Goal: Information Seeking & Learning: Learn about a topic

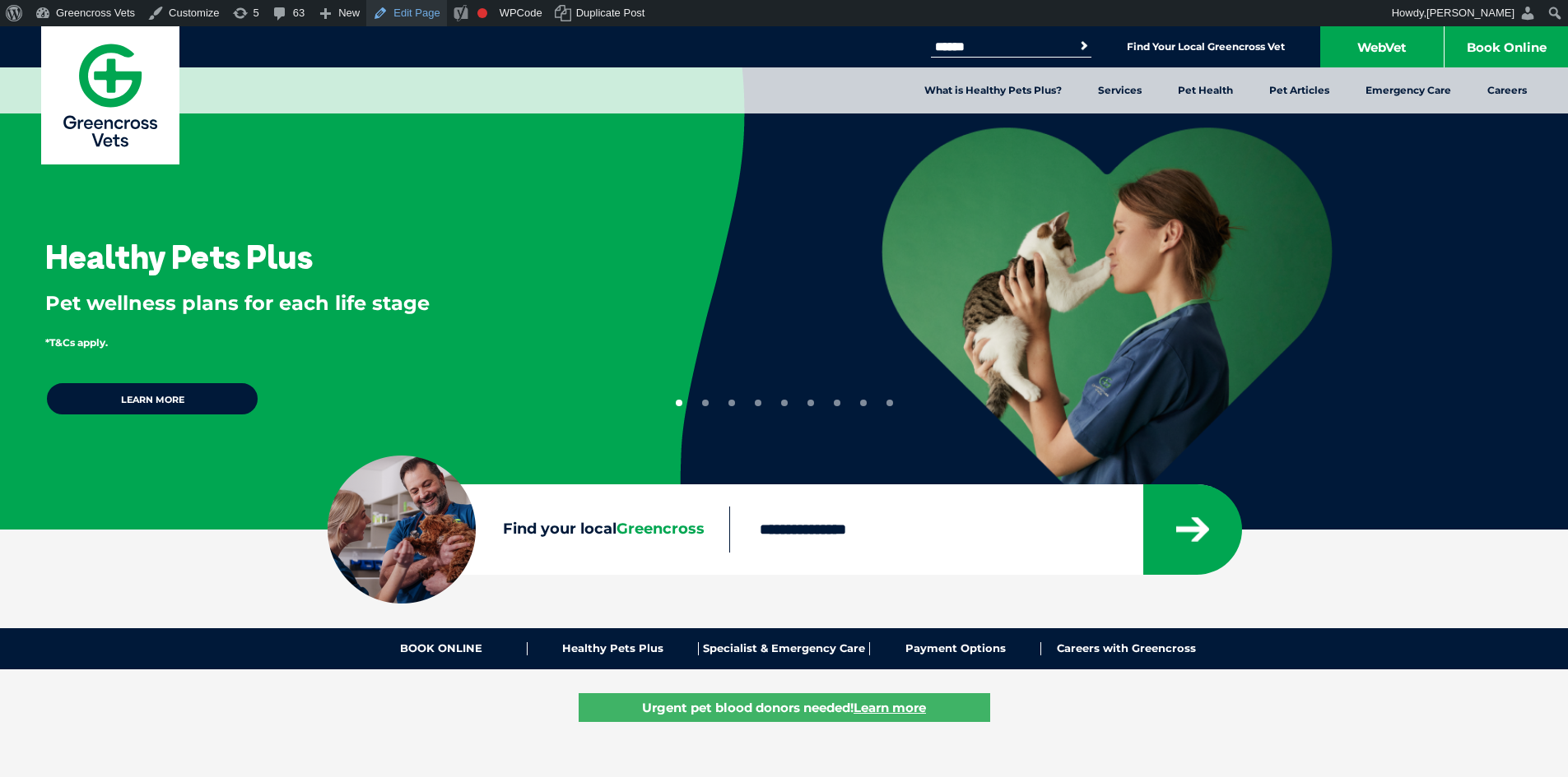
click at [414, 13] on link "Edit Page" at bounding box center [406, 13] width 80 height 26
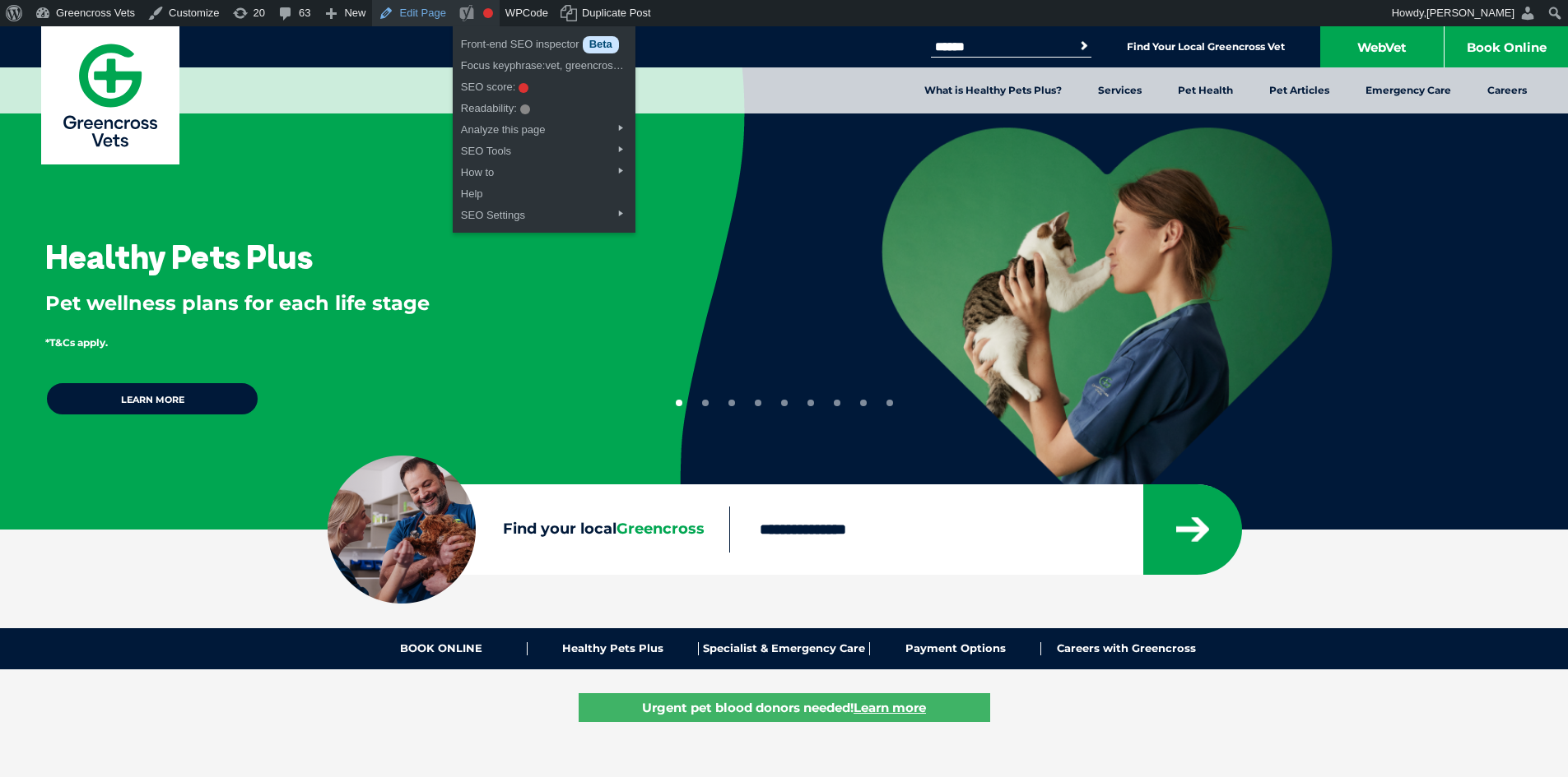
click at [395, 7] on link "Edit Page" at bounding box center [412, 13] width 80 height 26
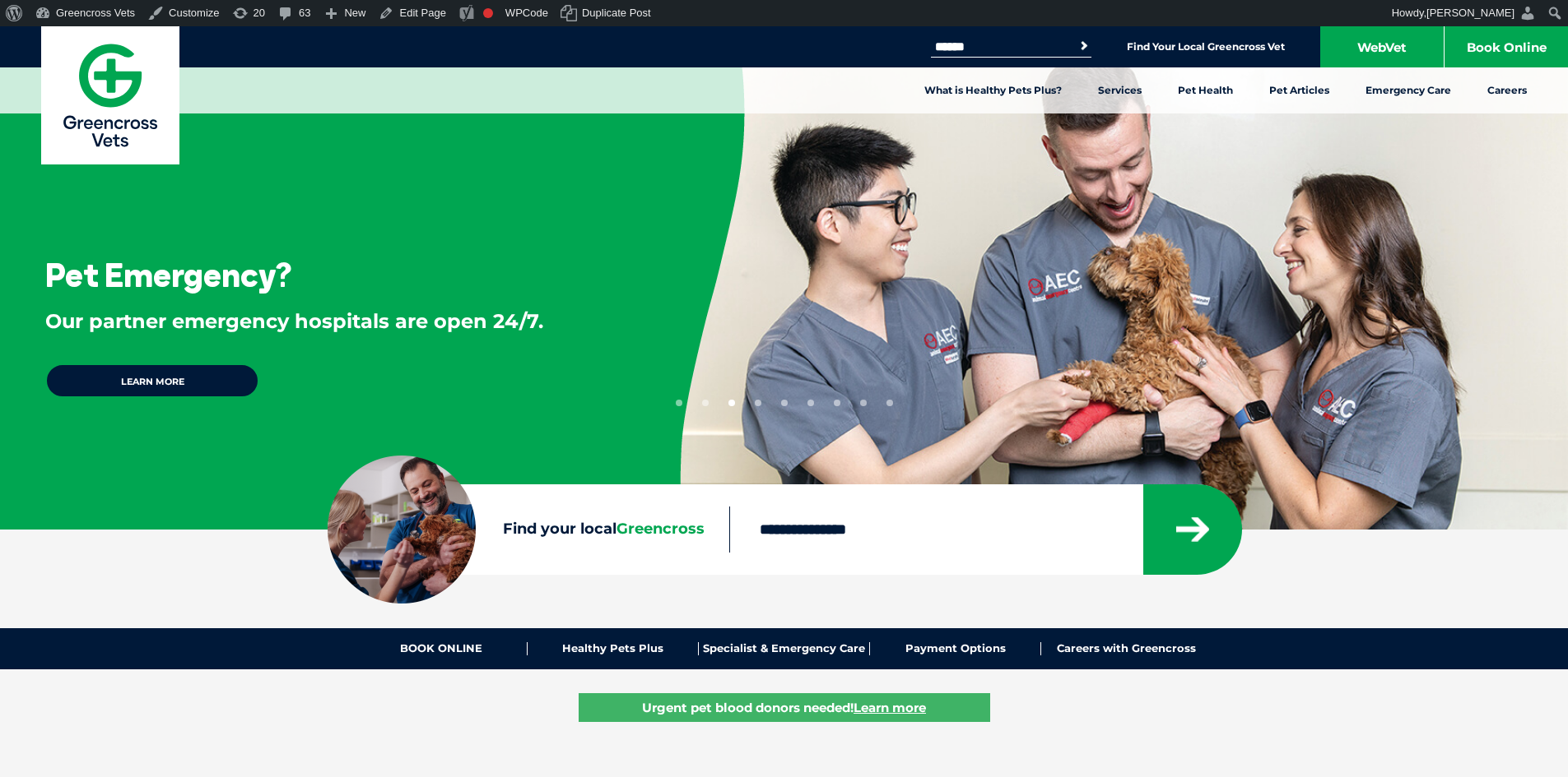
click at [754, 404] on button "4" at bounding box center [758, 403] width 7 height 7
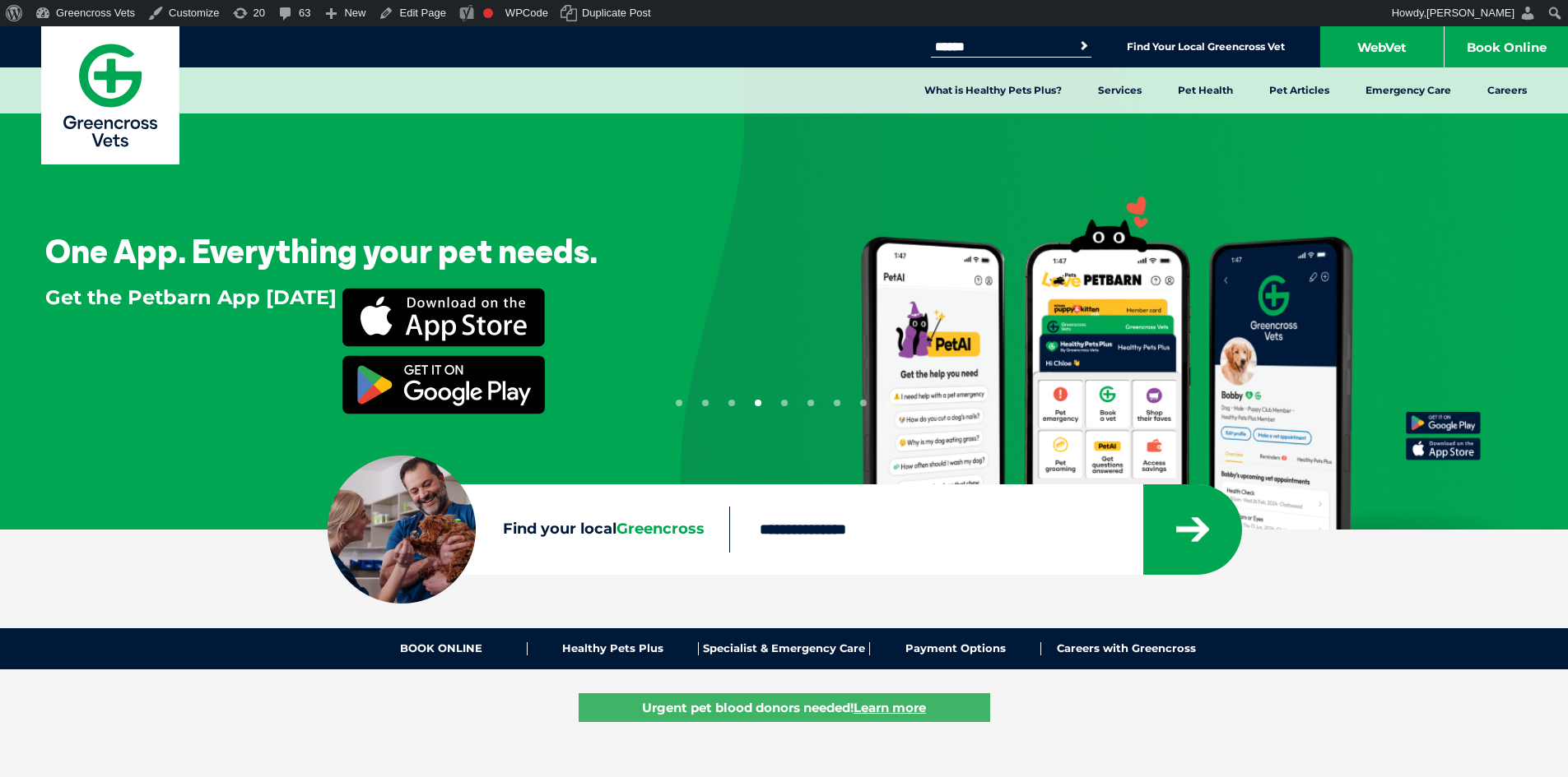
click at [786, 404] on button "5" at bounding box center [784, 403] width 7 height 7
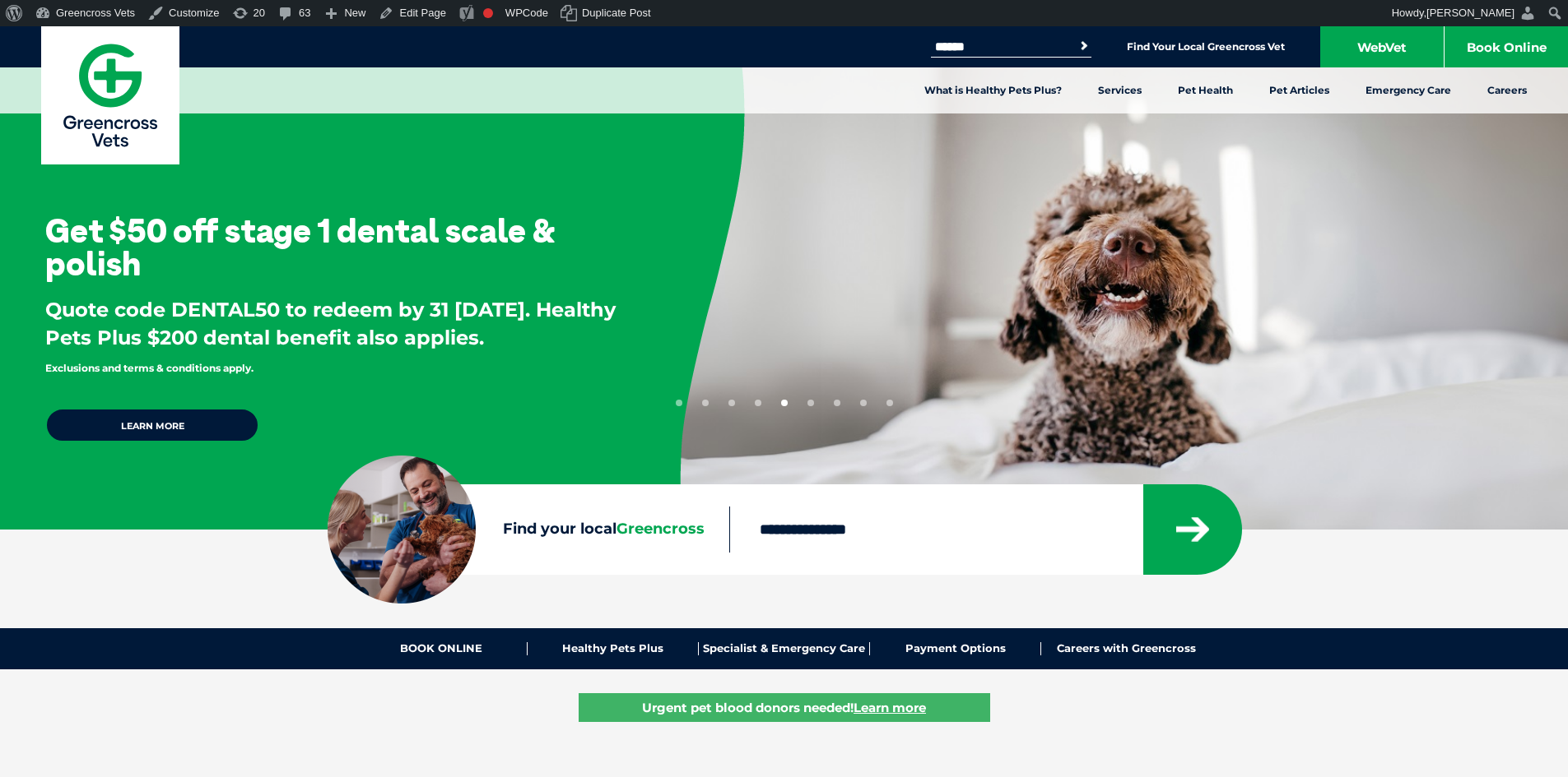
click at [758, 401] on button "4" at bounding box center [758, 403] width 7 height 7
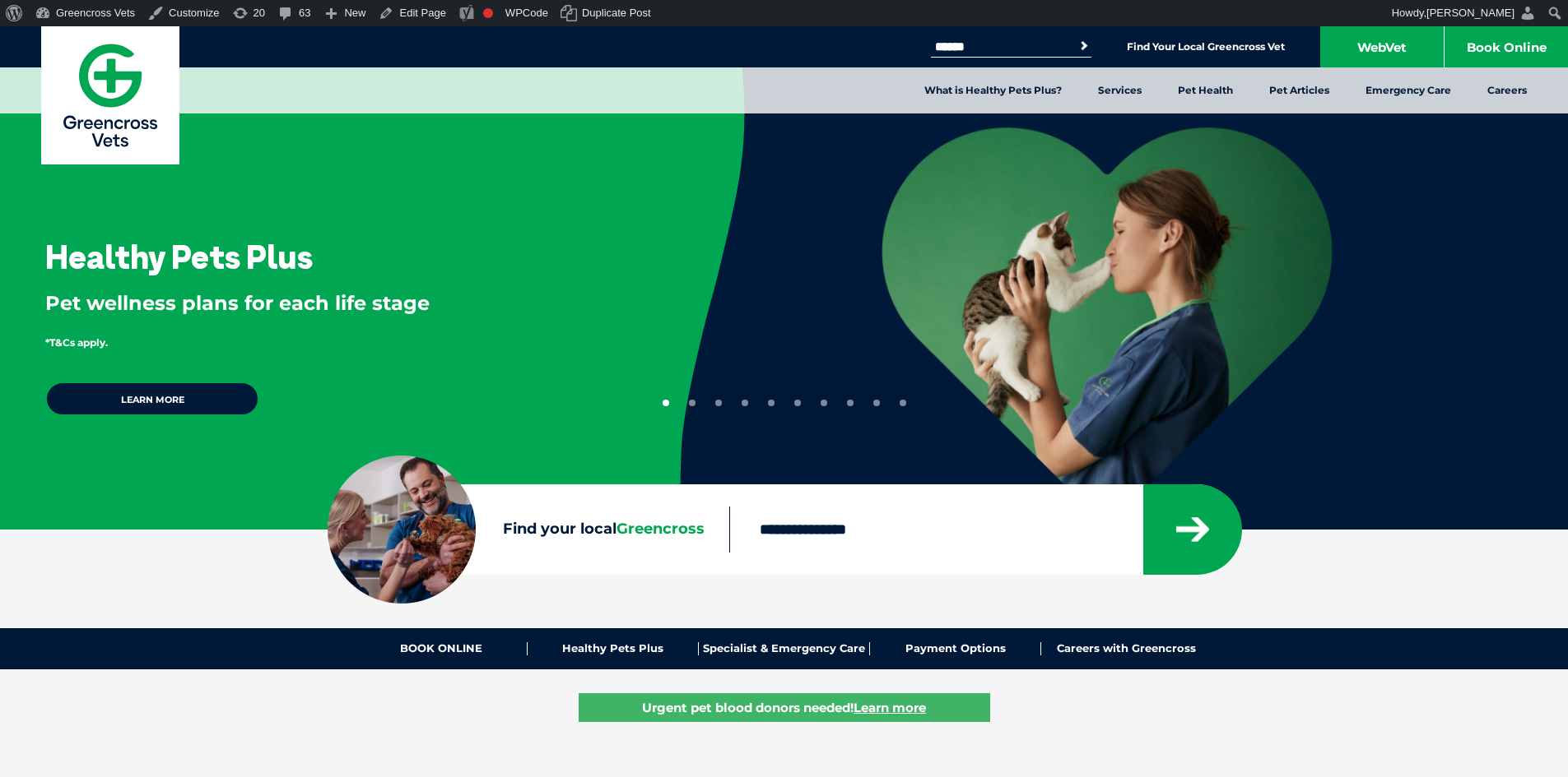
click at [715, 401] on button "3" at bounding box center [718, 403] width 7 height 7
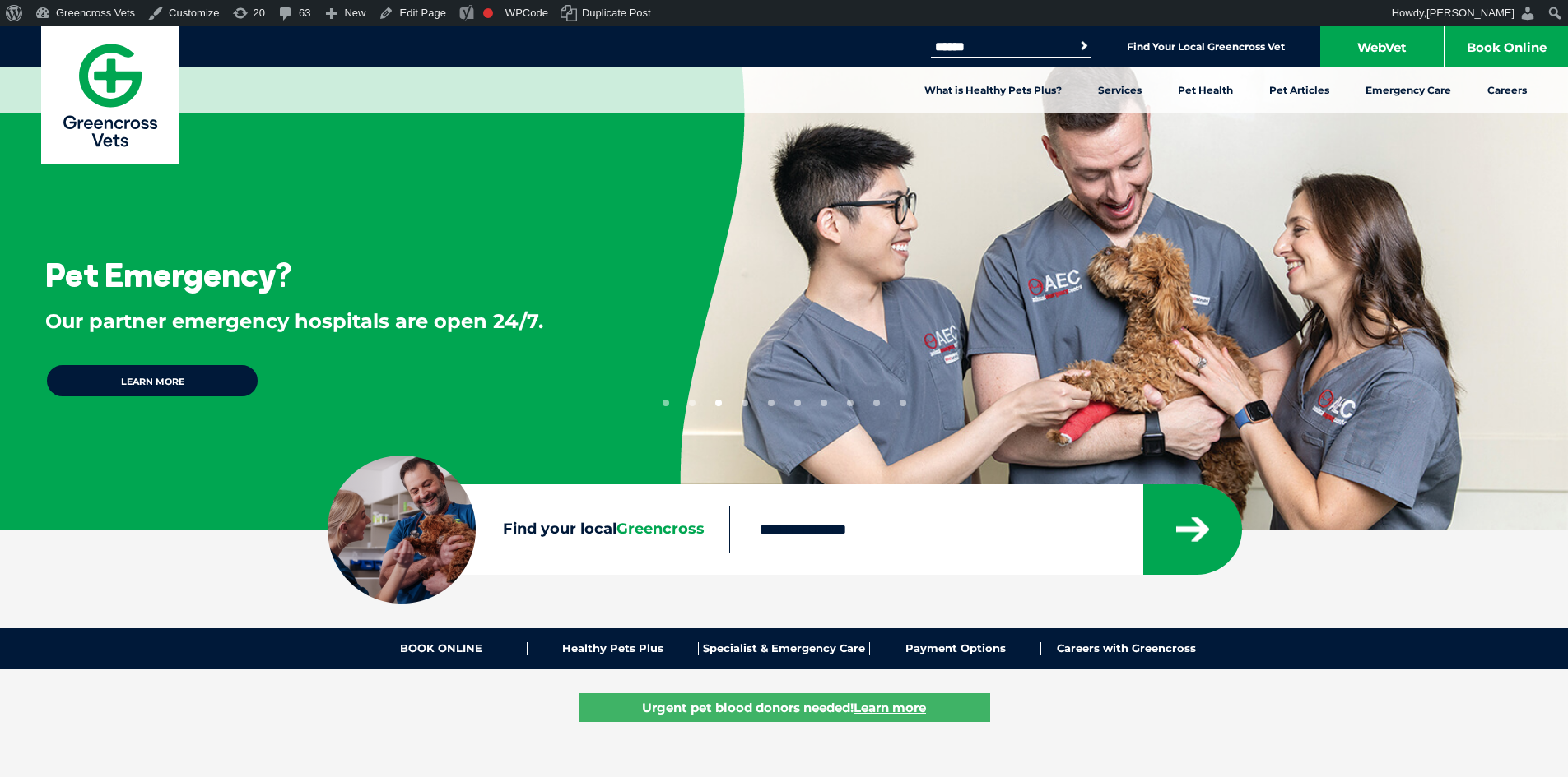
click at [744, 403] on button "4" at bounding box center [745, 403] width 7 height 7
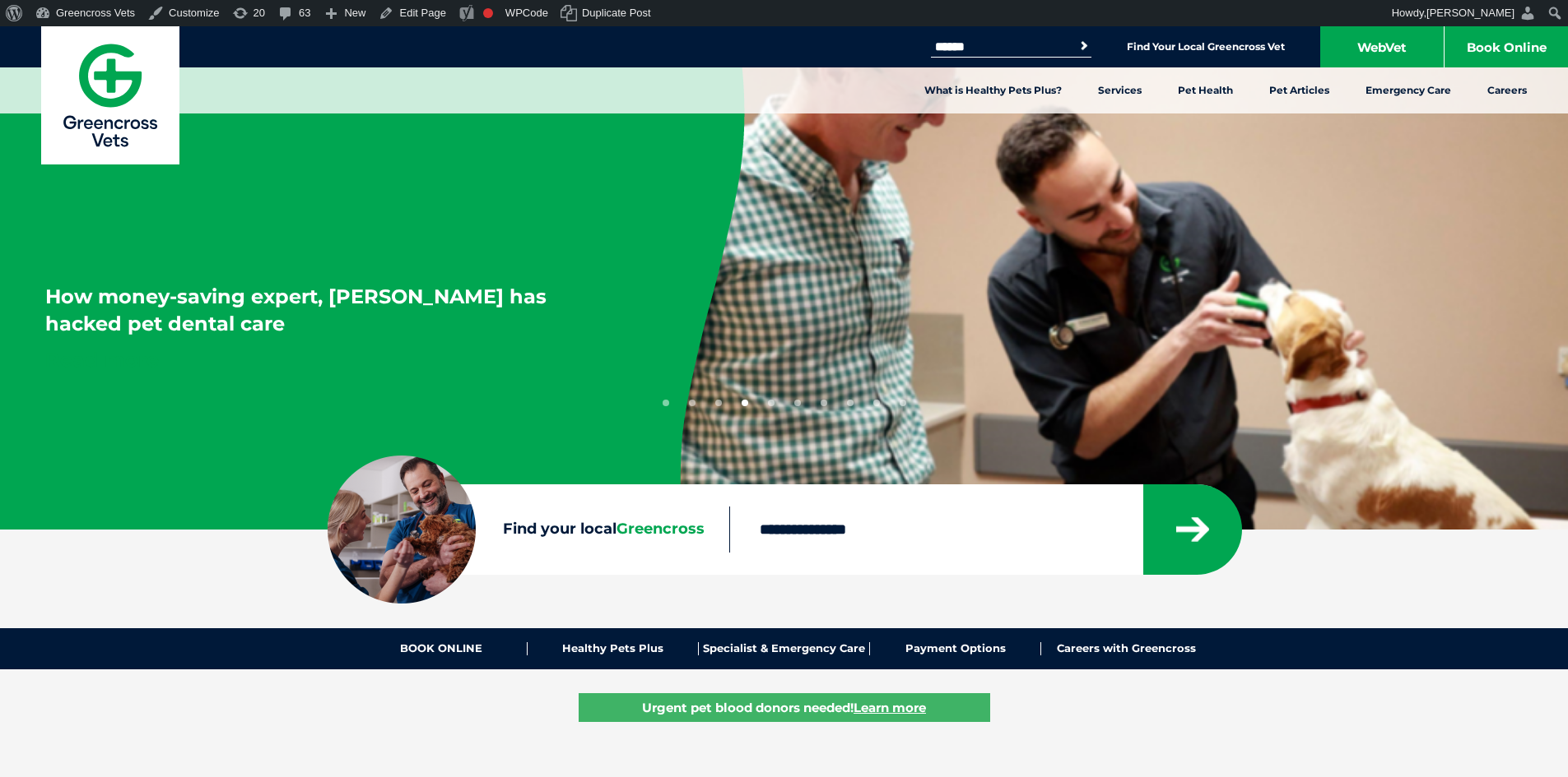
click at [178, 326] on p "How money-saving expert, Joel Gibson has hacked pet dental care" at bounding box center [336, 310] width 581 height 55
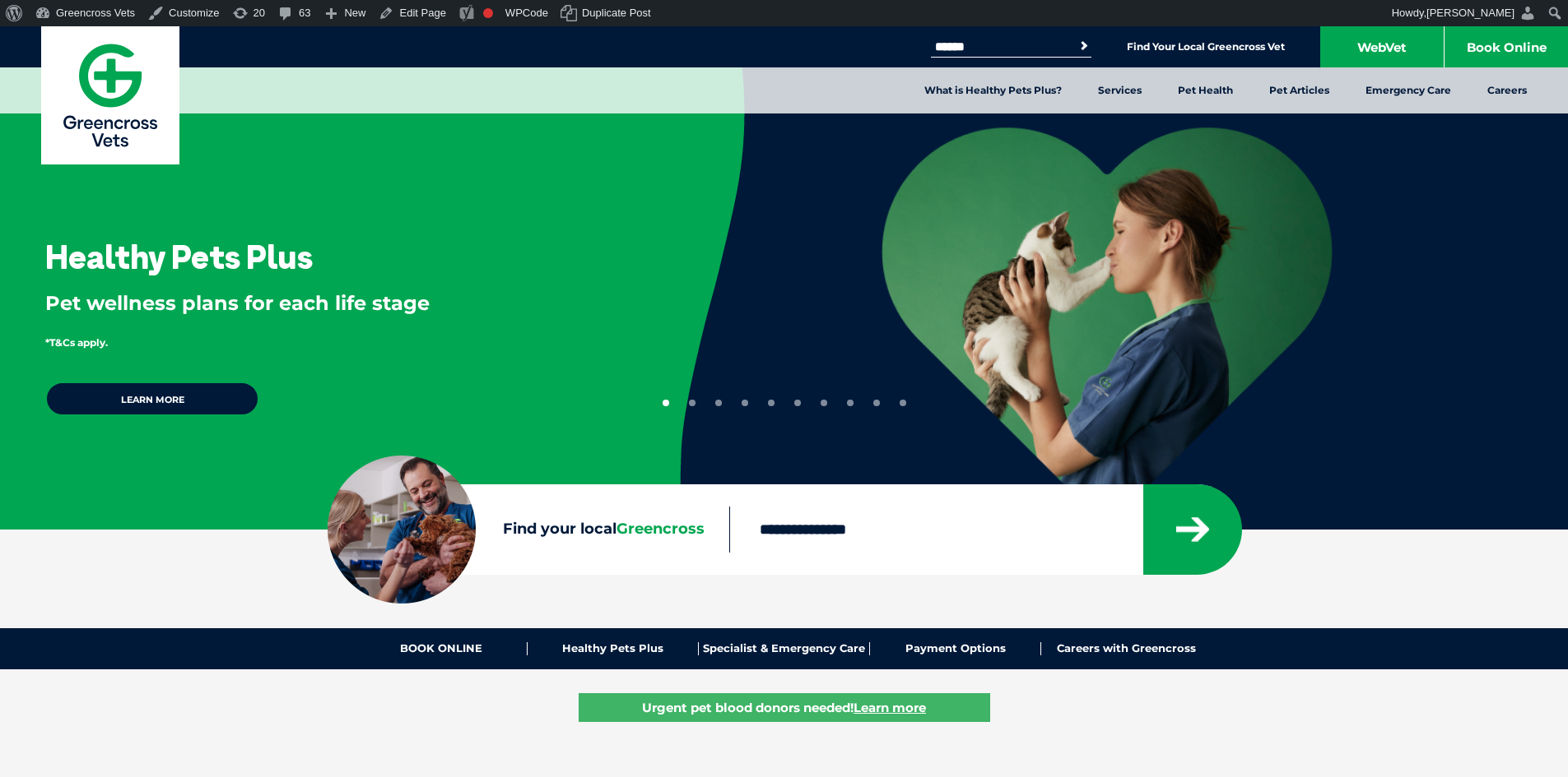
click at [744, 404] on button "4" at bounding box center [745, 403] width 7 height 7
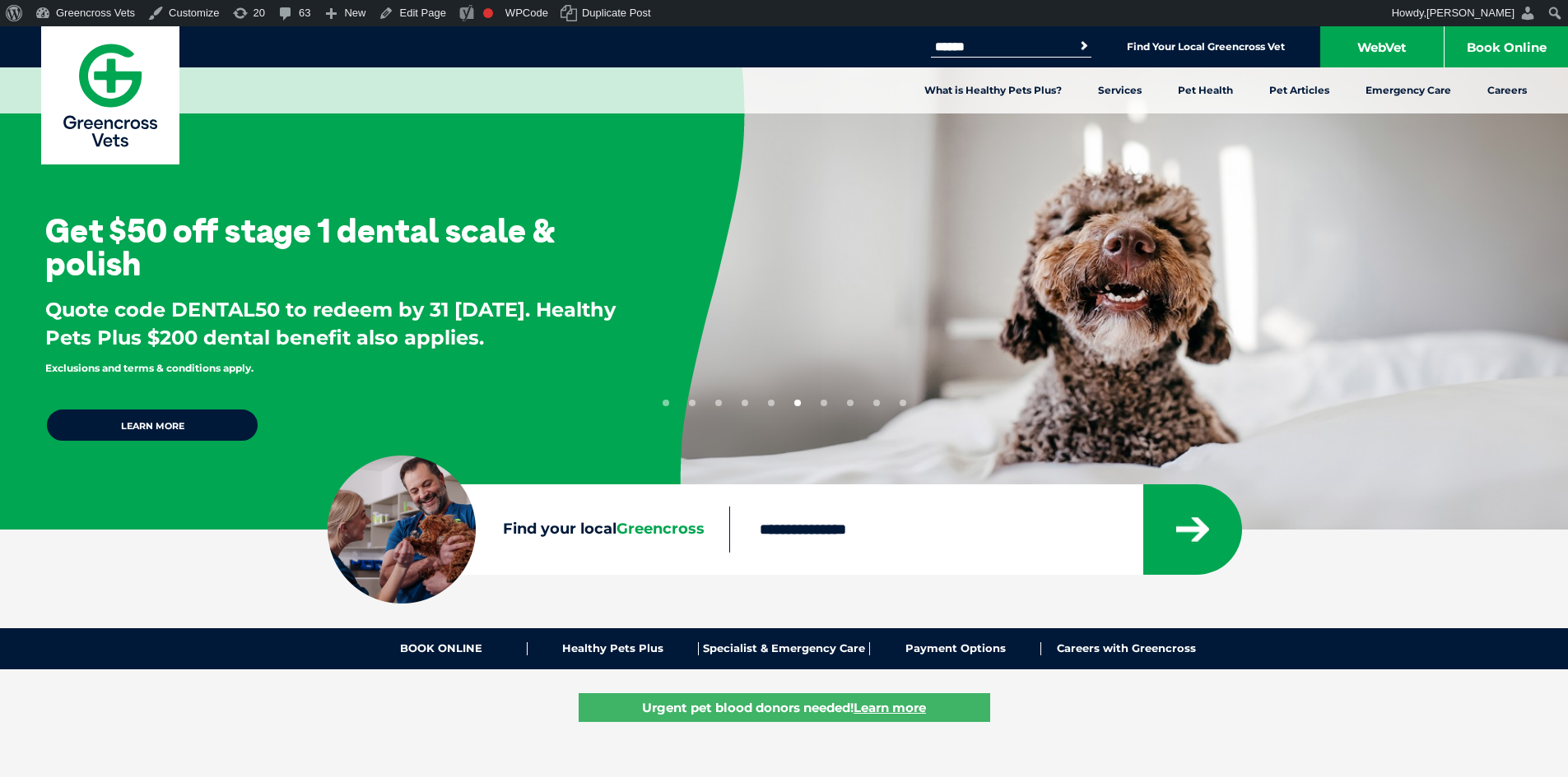
click at [643, 407] on div "Get $50 off stage 1 dental scale & polish Quote code DENTAL50 to redeem by 31 S…" at bounding box center [322, 291] width 643 height 478
click at [772, 402] on button "5" at bounding box center [771, 403] width 7 height 7
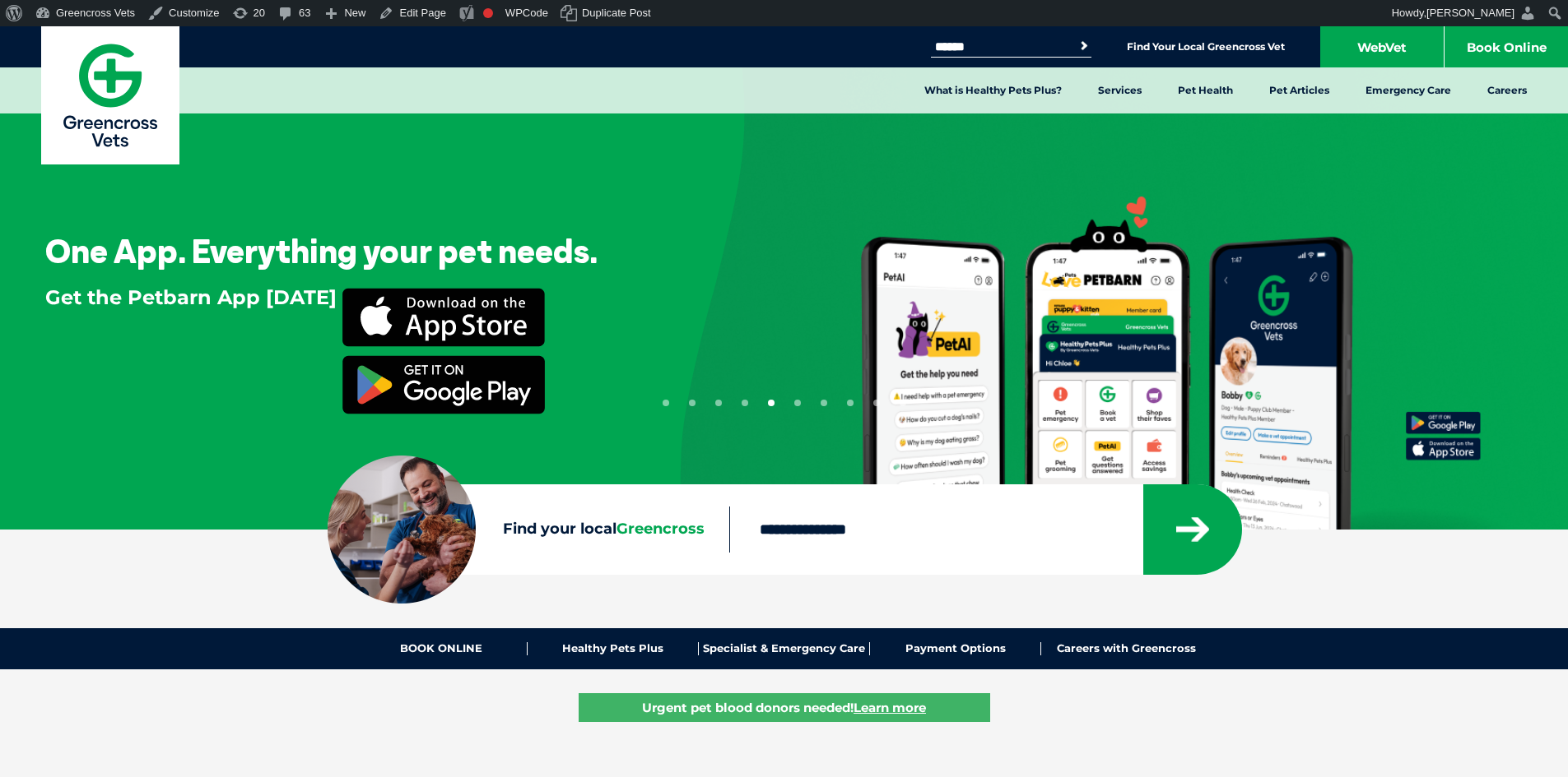
click at [742, 402] on button "4" at bounding box center [745, 403] width 7 height 7
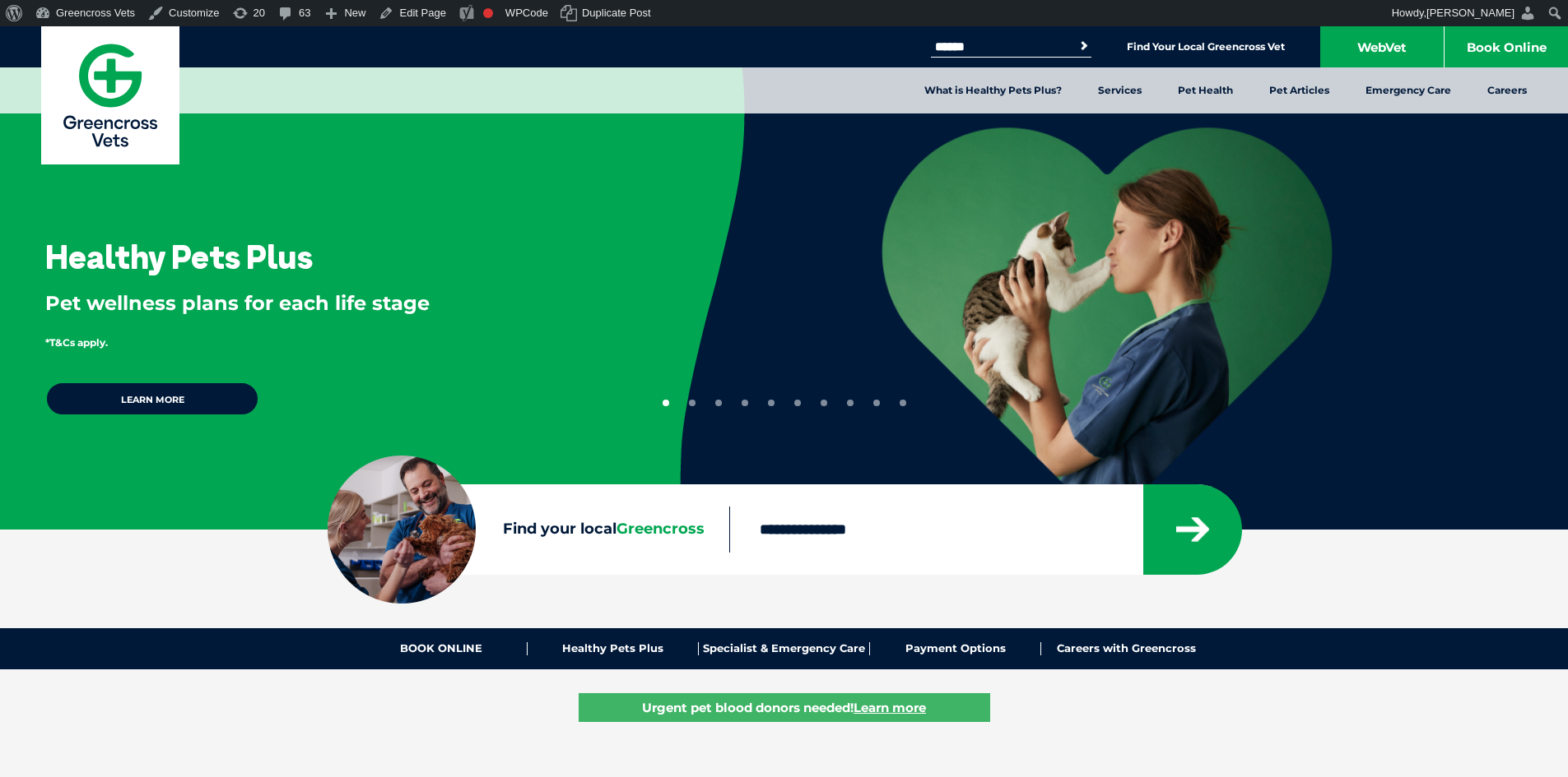
drag, startPoint x: 771, startPoint y: 398, endPoint x: 763, endPoint y: 403, distance: 9.4
click at [771, 398] on li "5" at bounding box center [771, 400] width 7 height 13
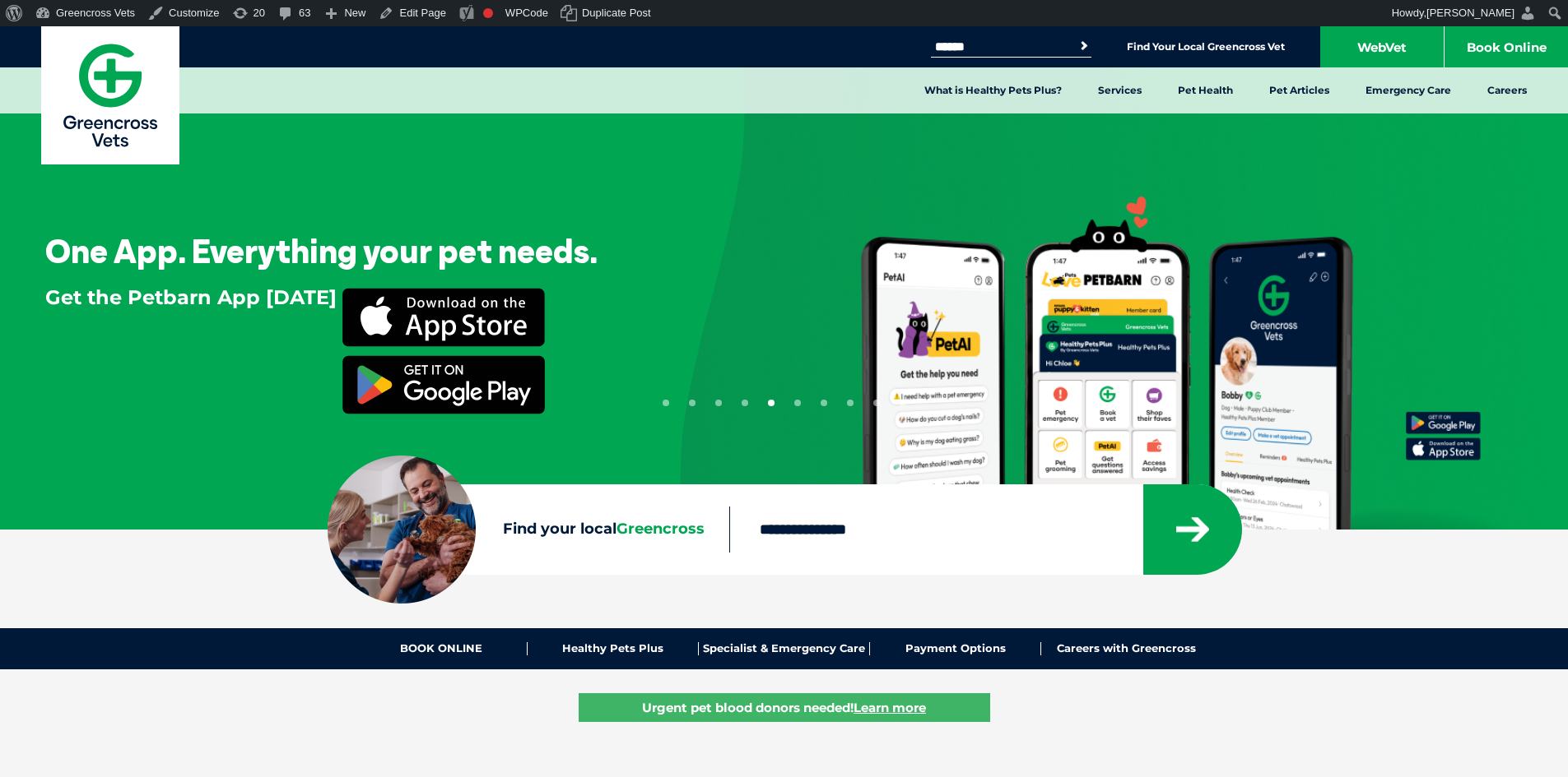
click at [747, 402] on button "4" at bounding box center [745, 403] width 7 height 7
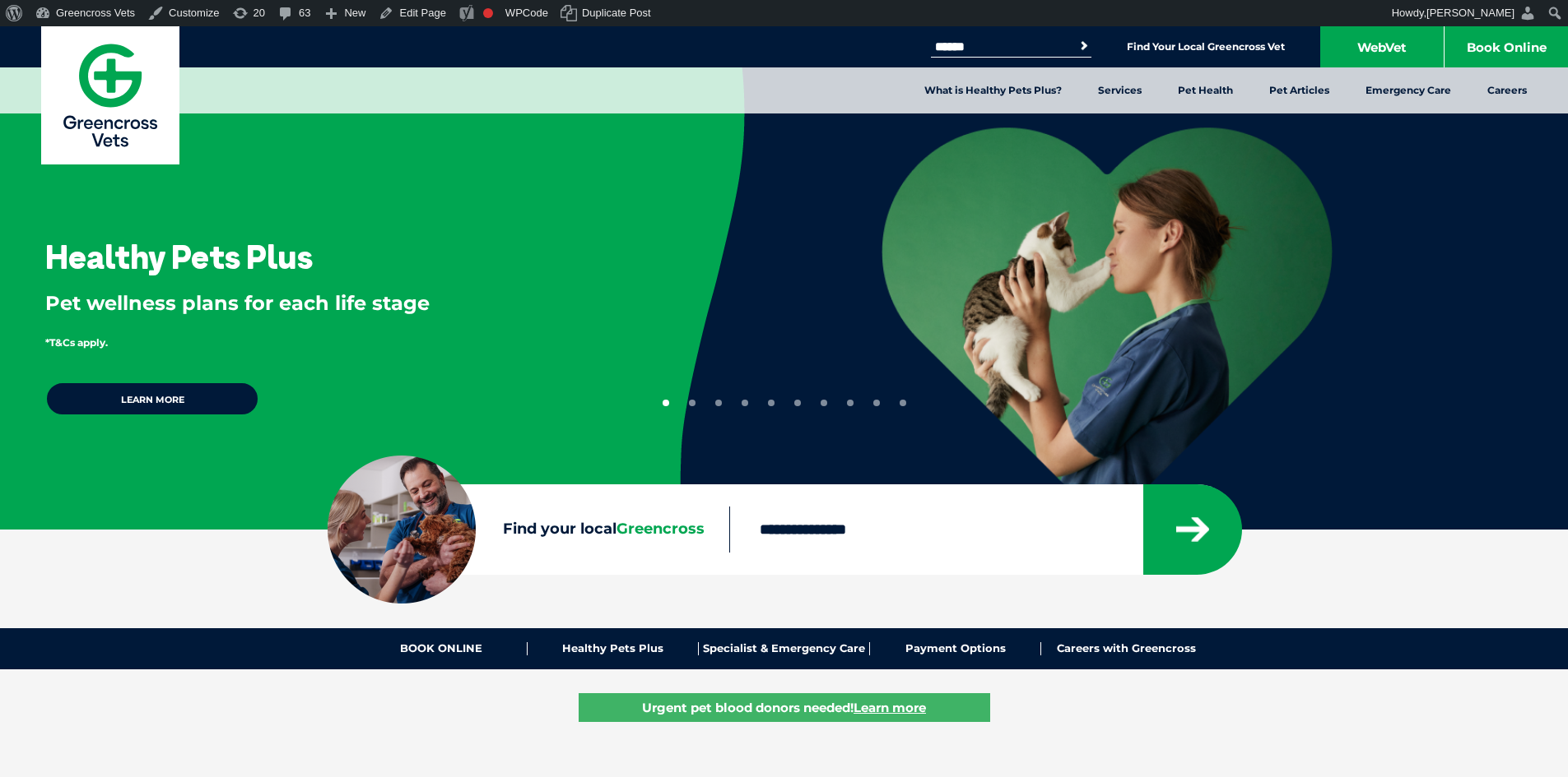
click at [745, 404] on button "4" at bounding box center [745, 403] width 7 height 7
click at [746, 403] on button "4" at bounding box center [745, 403] width 7 height 7
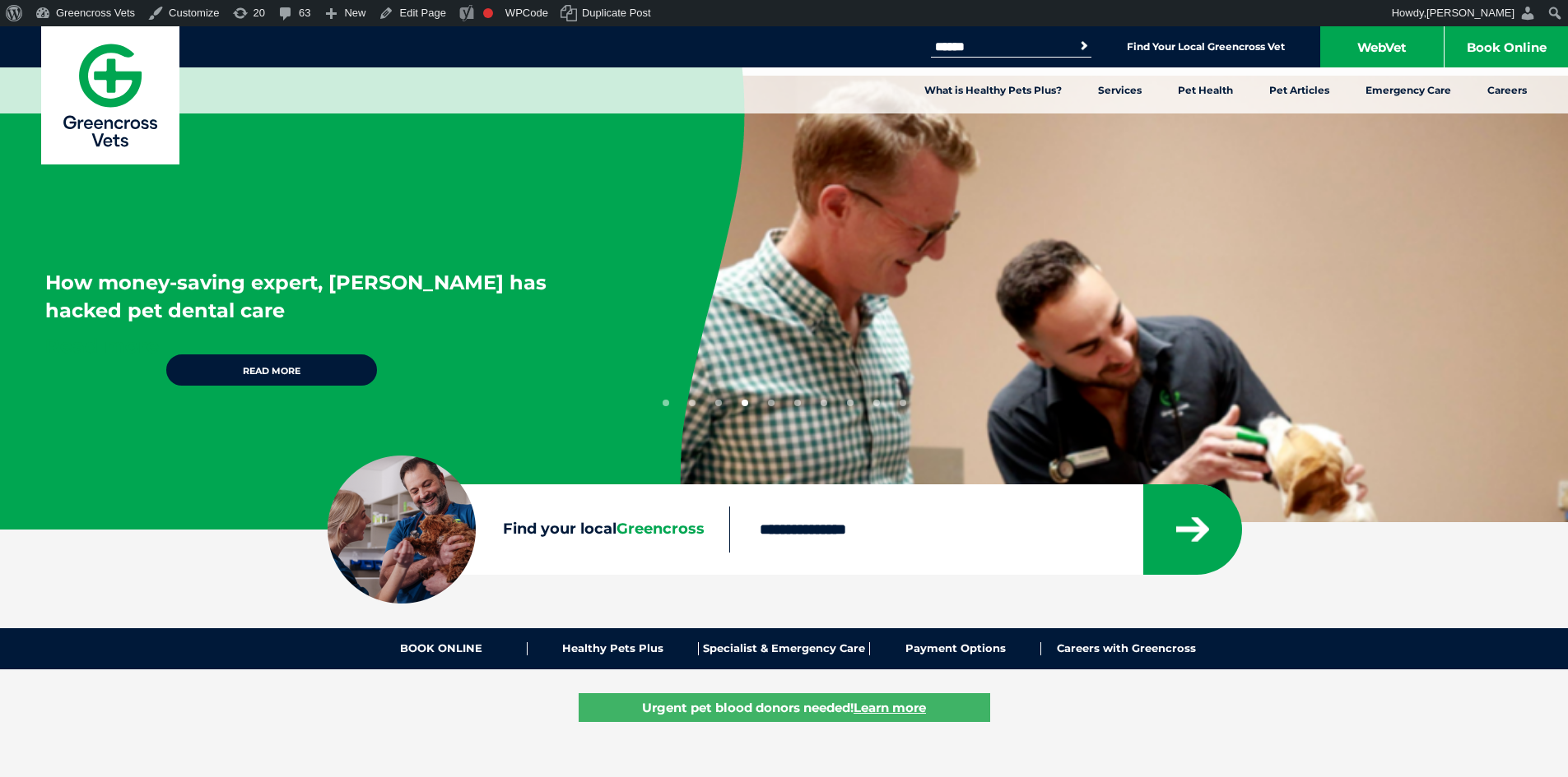
click at [253, 363] on link "Read more" at bounding box center [272, 370] width 214 height 35
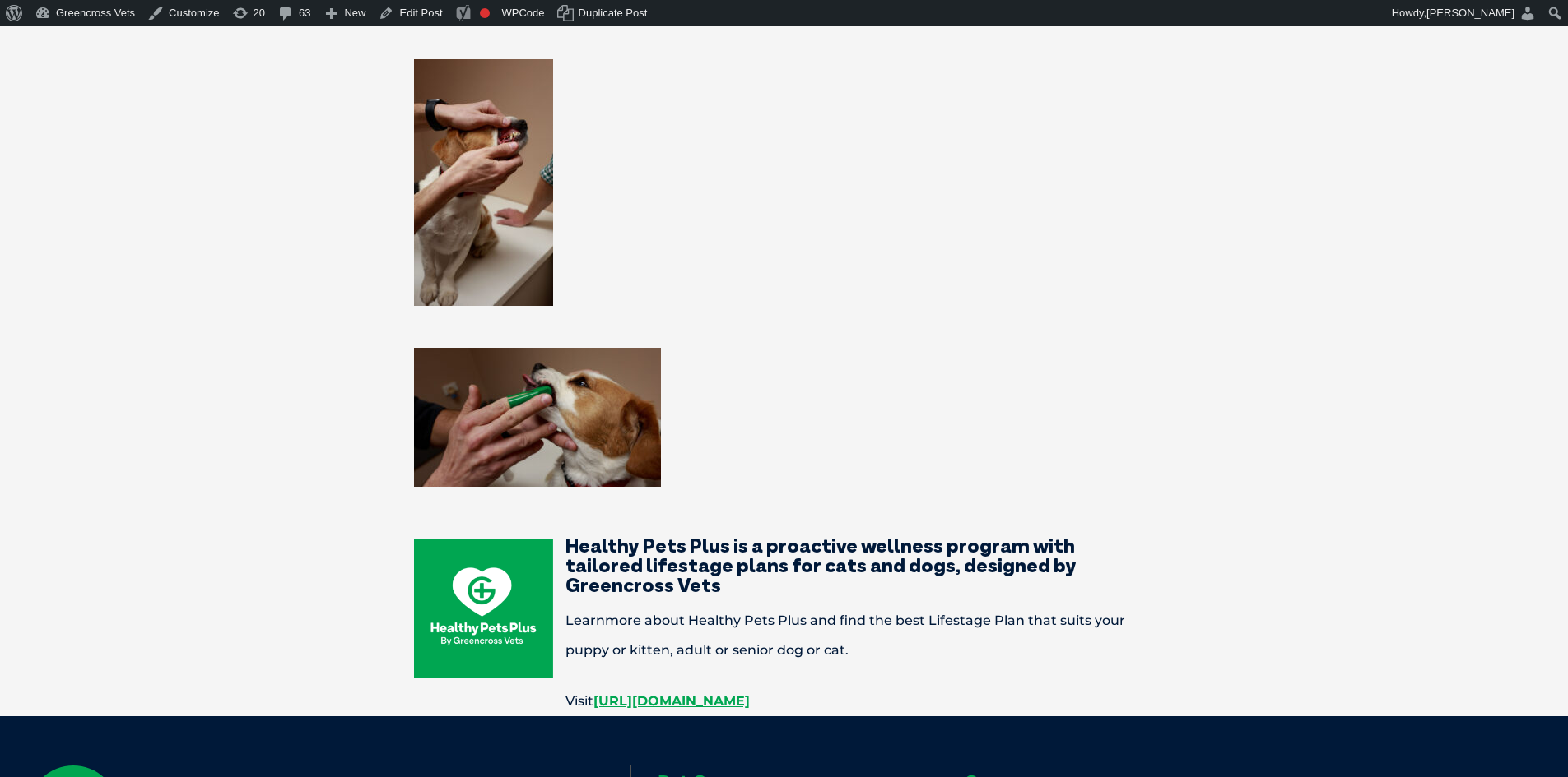
scroll to position [2715, 0]
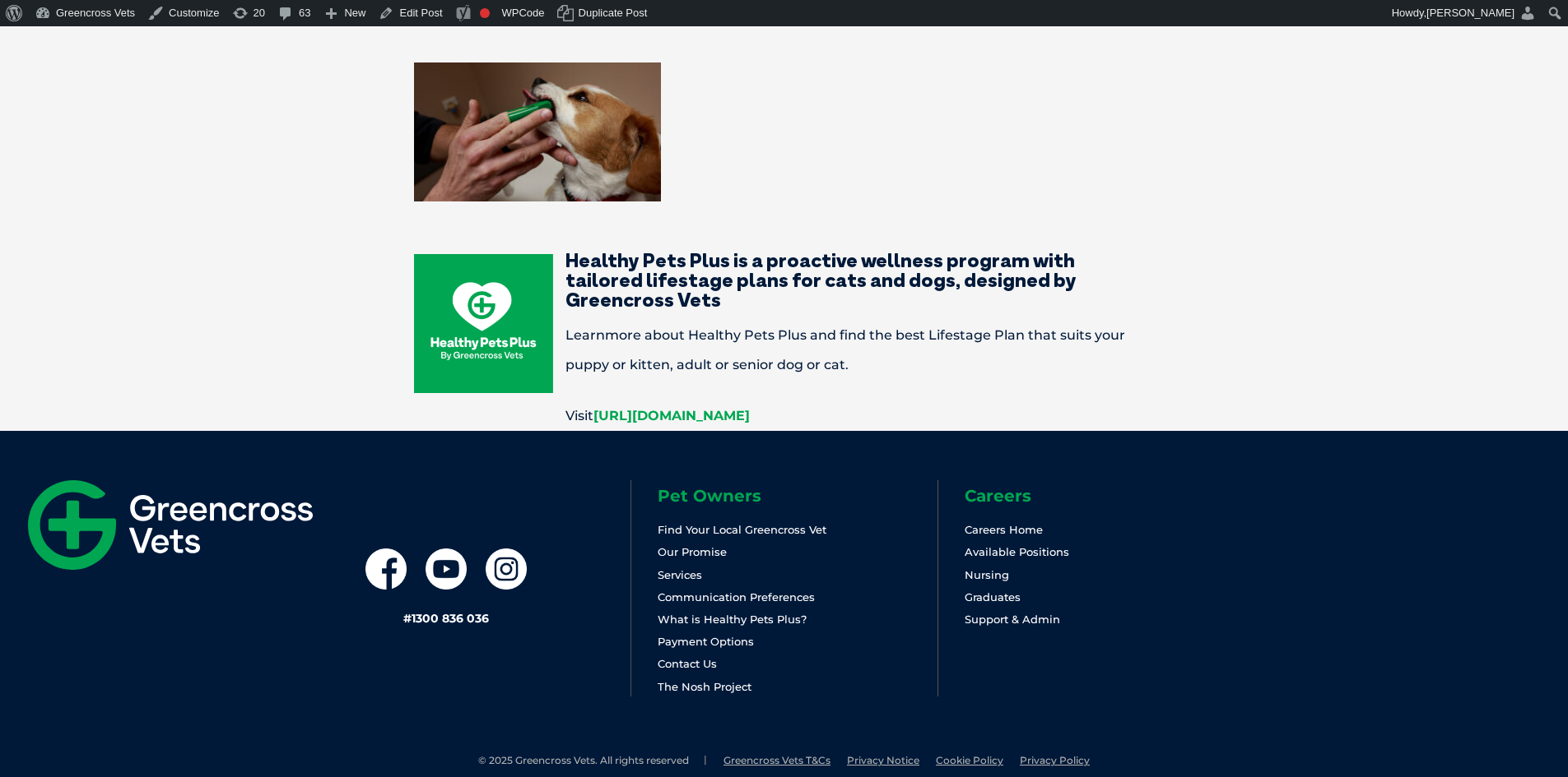
click at [749, 408] on link "[URL][DOMAIN_NAME]" at bounding box center [671, 416] width 156 height 16
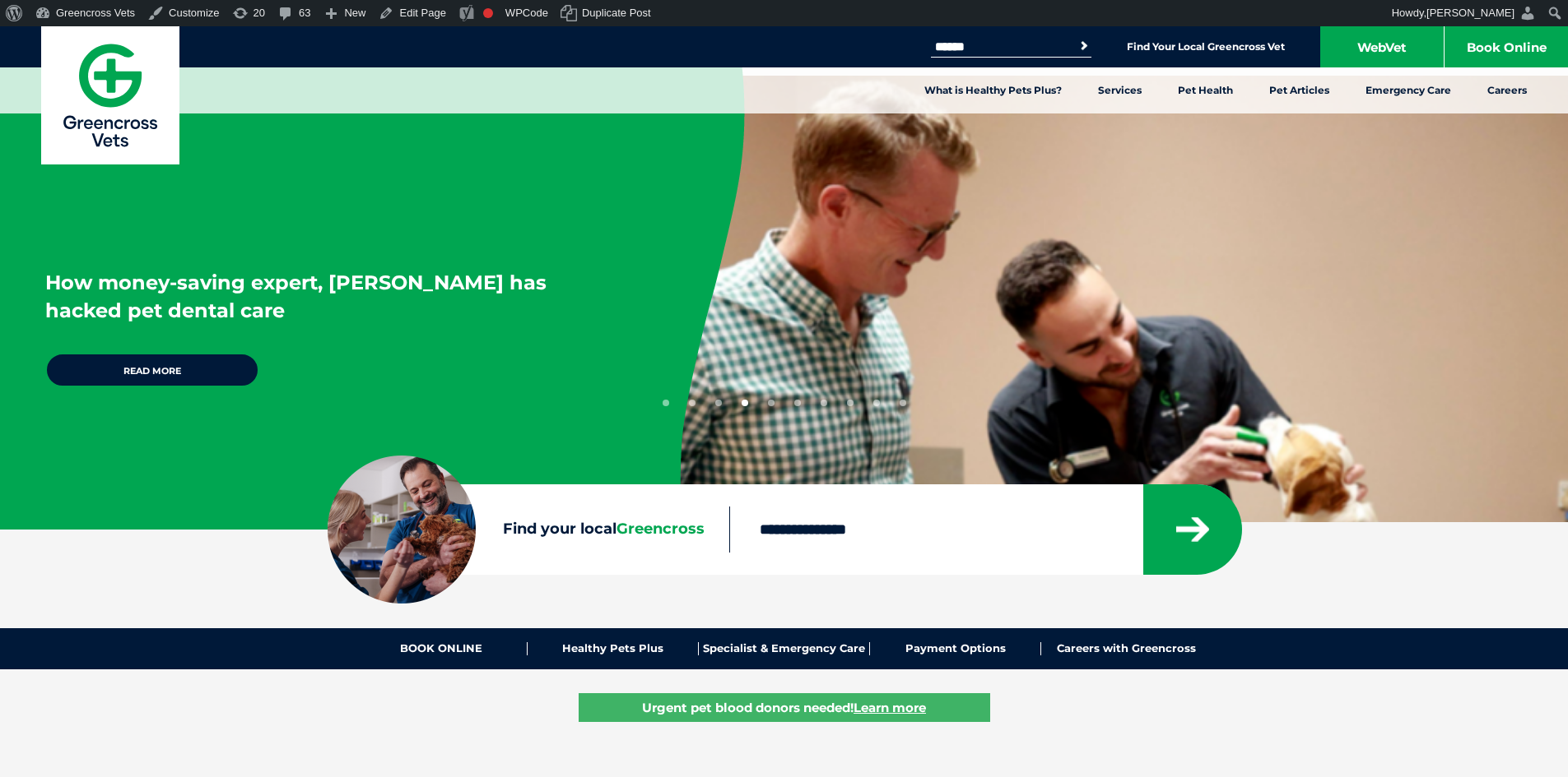
click at [150, 371] on link "Read more" at bounding box center [153, 370] width 214 height 35
